Goal: Check status: Check status

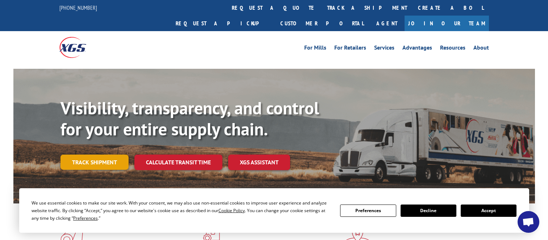
click at [104, 155] on link "Track shipment" at bounding box center [95, 162] width 68 height 15
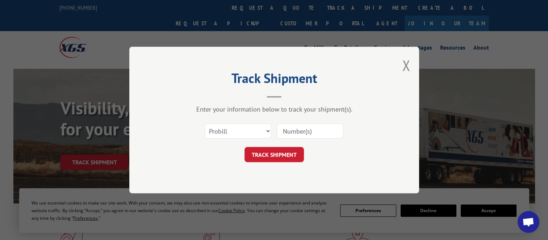
click at [295, 130] on input at bounding box center [310, 131] width 67 height 15
type input "116998953"
click at [285, 155] on button "TRACK SHIPMENT" at bounding box center [274, 154] width 59 height 15
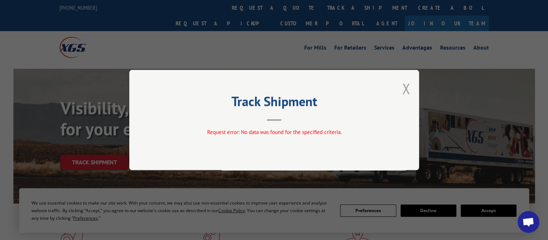
click at [407, 88] on button "Close modal" at bounding box center [406, 88] width 8 height 19
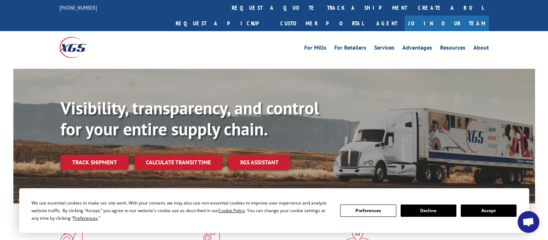
click at [103, 155] on link "Track shipment" at bounding box center [95, 162] width 68 height 15
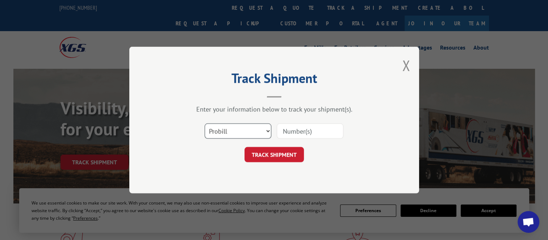
click at [267, 130] on select "Select category... Probill BOL PO" at bounding box center [238, 131] width 67 height 15
select select "po"
click at [205, 124] on select "Select category... Probill BOL PO" at bounding box center [238, 131] width 67 height 15
click at [284, 129] on input at bounding box center [310, 131] width 67 height 15
type input "1"
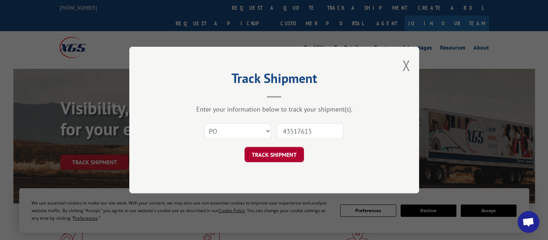
type input "43517615"
click at [280, 155] on button "TRACK SHIPMENT" at bounding box center [274, 154] width 59 height 15
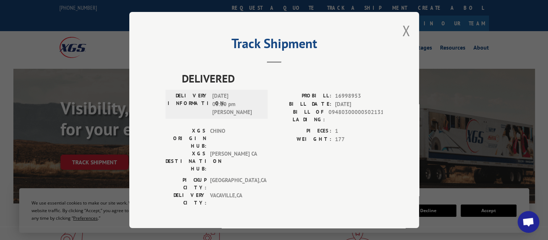
click at [500, 169] on div "Track Shipment DELIVERED DELIVERY INFORMATION: [DATE] 03:10 pm [PERSON_NAME] PR…" at bounding box center [274, 120] width 548 height 240
click at [401, 33] on div "Track Shipment DELIVERED DELIVERY INFORMATION: [DATE] 03:10 pm [PERSON_NAME] PR…" at bounding box center [274, 120] width 290 height 216
click at [408, 35] on button "Close modal" at bounding box center [406, 30] width 8 height 19
